Goal: Navigation & Orientation: Find specific page/section

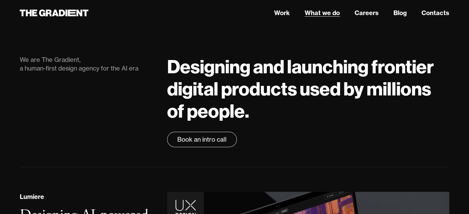
click at [318, 14] on link "What we do" at bounding box center [322, 12] width 35 height 9
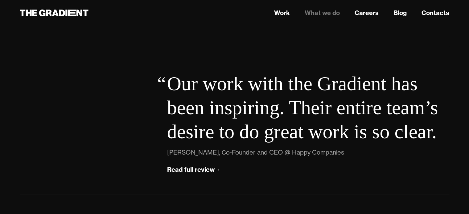
scroll to position [2271, 0]
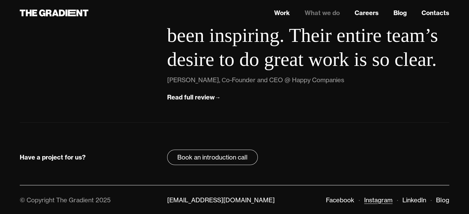
click at [379, 198] on link "Instagram" at bounding box center [378, 200] width 28 height 8
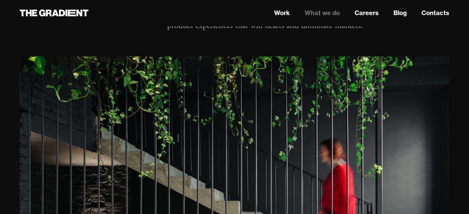
scroll to position [0, 0]
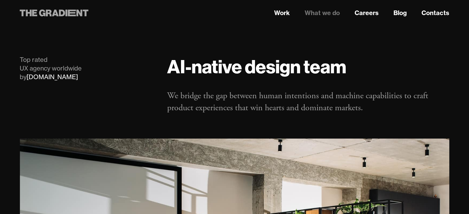
click at [52, 11] on icon at bounding box center [54, 12] width 69 height 11
